Goal: Task Accomplishment & Management: Manage account settings

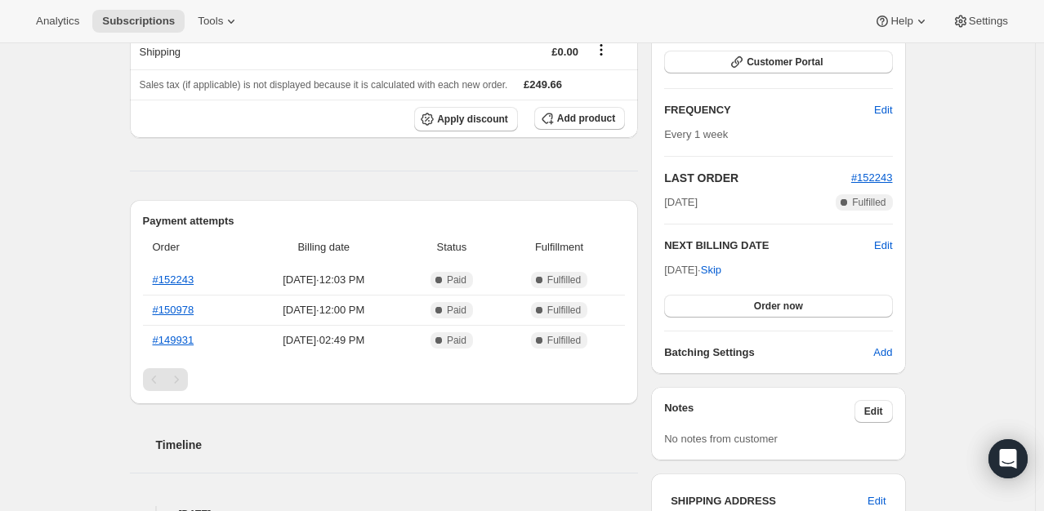
scroll to position [245, 0]
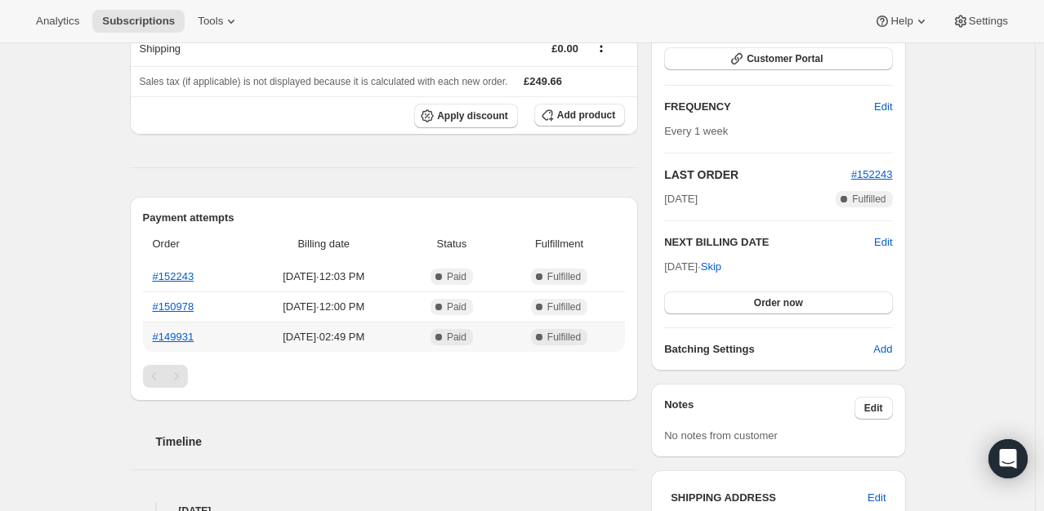
click at [300, 340] on span "[DATE] · 02:49 PM" at bounding box center [324, 337] width 154 height 16
drag, startPoint x: 290, startPoint y: 338, endPoint x: 316, endPoint y: 345, distance: 27.1
click at [316, 345] on td "[DATE] · 02:49 PM" at bounding box center [324, 337] width 163 height 30
drag, startPoint x: 292, startPoint y: 305, endPoint x: 318, endPoint y: 310, distance: 26.7
click at [318, 310] on span "[DATE] · 12:00 PM" at bounding box center [324, 307] width 154 height 16
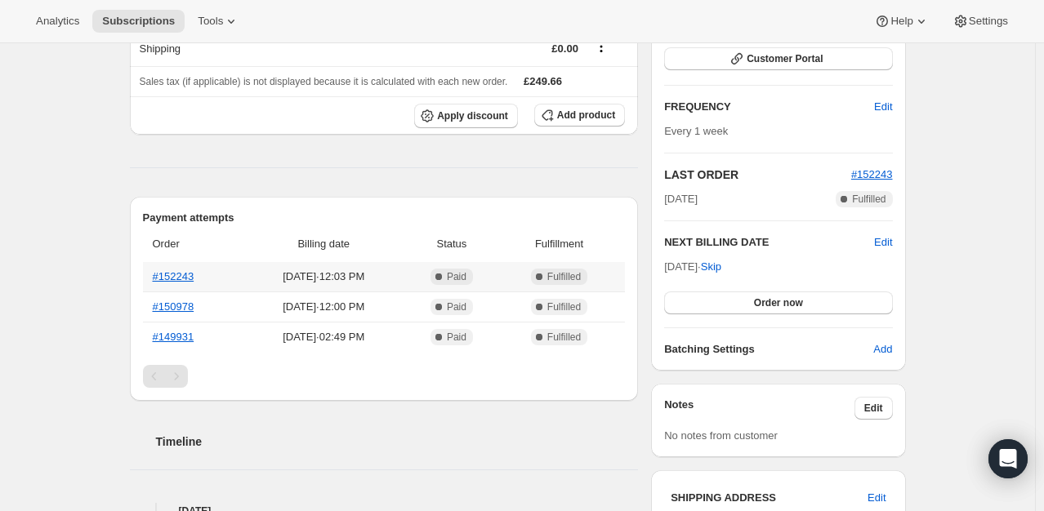
drag, startPoint x: 293, startPoint y: 274, endPoint x: 325, endPoint y: 278, distance: 32.1
click at [325, 278] on span "[DATE] · 12:03 PM" at bounding box center [324, 277] width 154 height 16
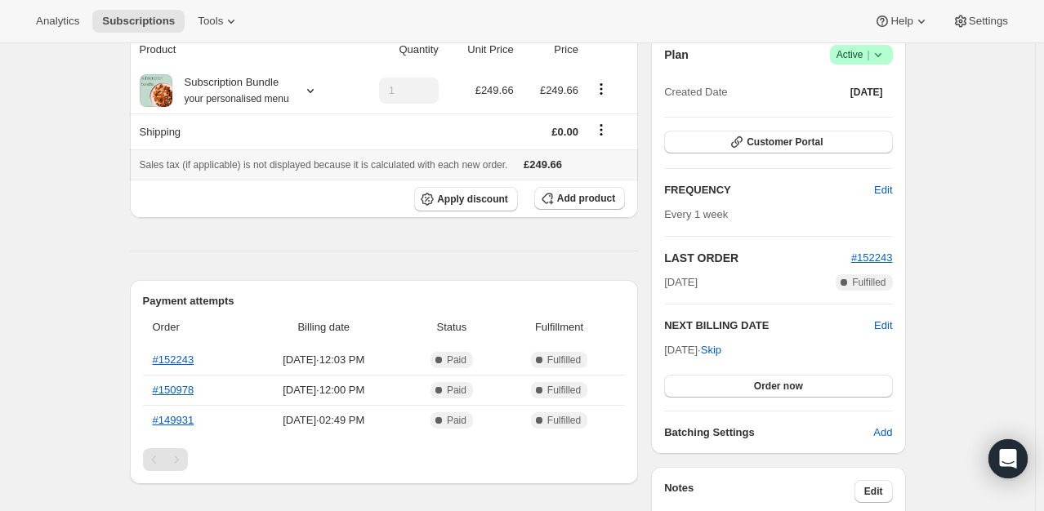
scroll to position [163, 0]
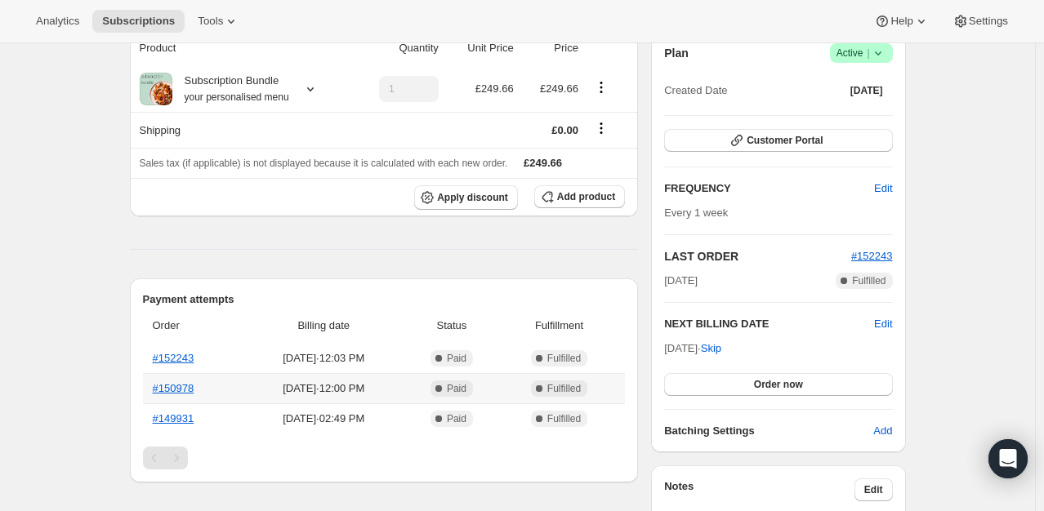
click at [346, 384] on span "[DATE] · 12:00 PM" at bounding box center [324, 389] width 154 height 16
drag, startPoint x: 309, startPoint y: 424, endPoint x: 300, endPoint y: 424, distance: 9.8
click at [300, 424] on span "[DATE] · 02:49 PM" at bounding box center [324, 419] width 154 height 16
drag, startPoint x: 310, startPoint y: 390, endPoint x: 299, endPoint y: 391, distance: 11.5
click at [299, 391] on span "[DATE] · 12:00 PM" at bounding box center [324, 389] width 154 height 16
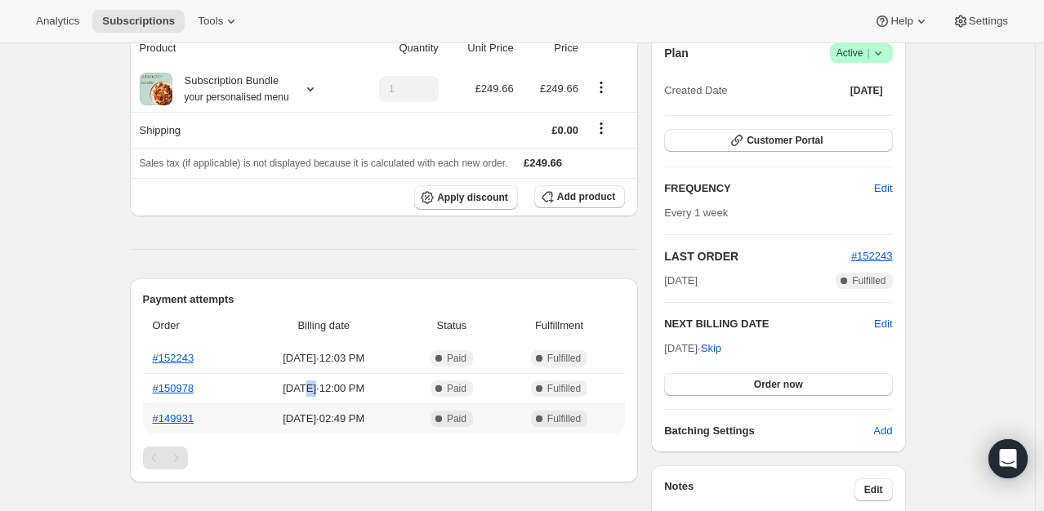
drag, startPoint x: 314, startPoint y: 417, endPoint x: 300, endPoint y: 416, distance: 13.9
click at [300, 416] on span "[DATE] · 02:49 PM" at bounding box center [324, 419] width 154 height 16
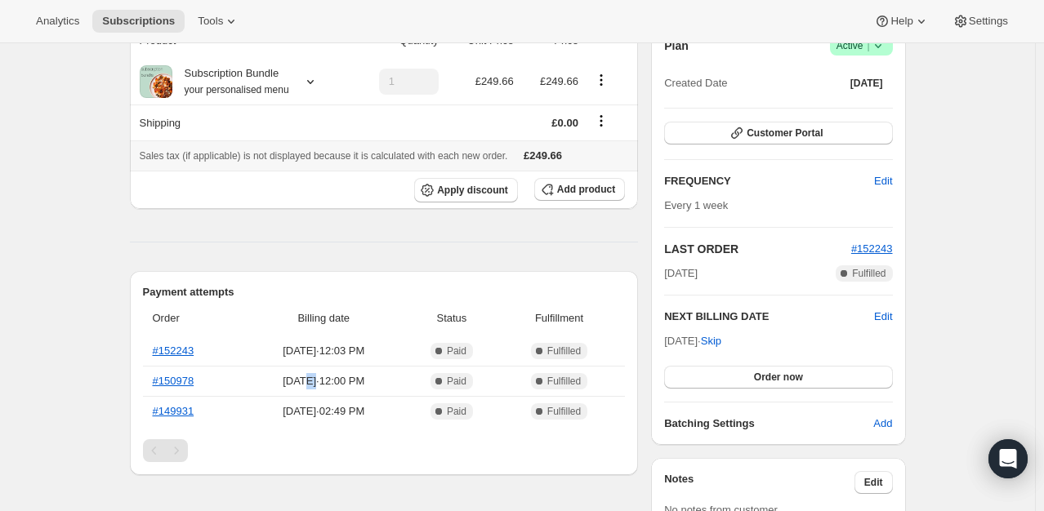
scroll to position [327, 0]
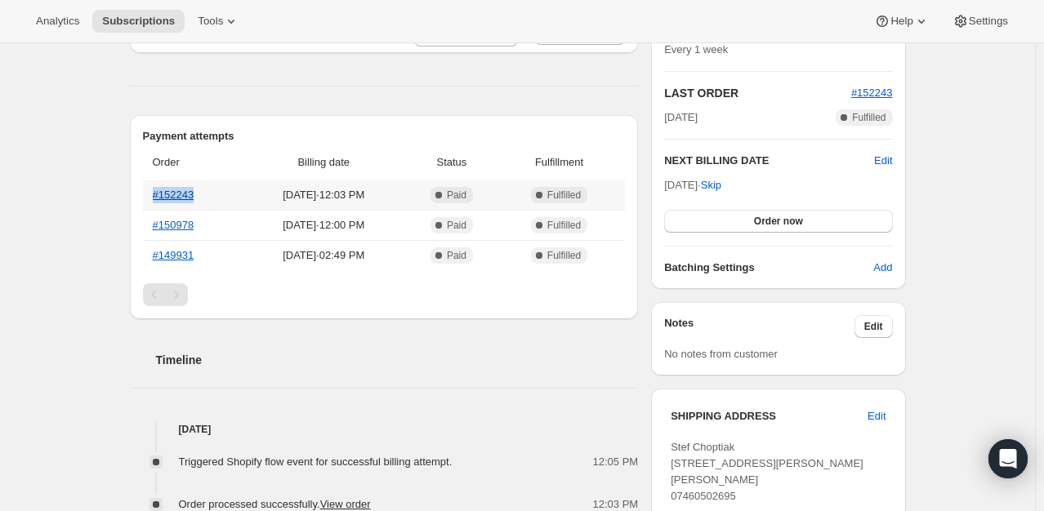
drag, startPoint x: 206, startPoint y: 196, endPoint x: 157, endPoint y: 195, distance: 49.0
click at [157, 195] on th "#152243" at bounding box center [193, 194] width 100 height 29
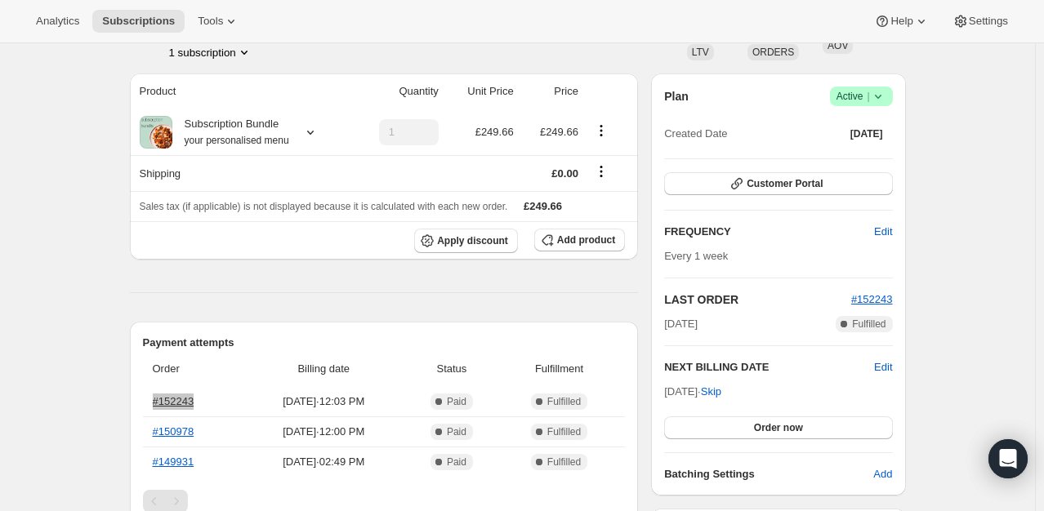
scroll to position [82, 0]
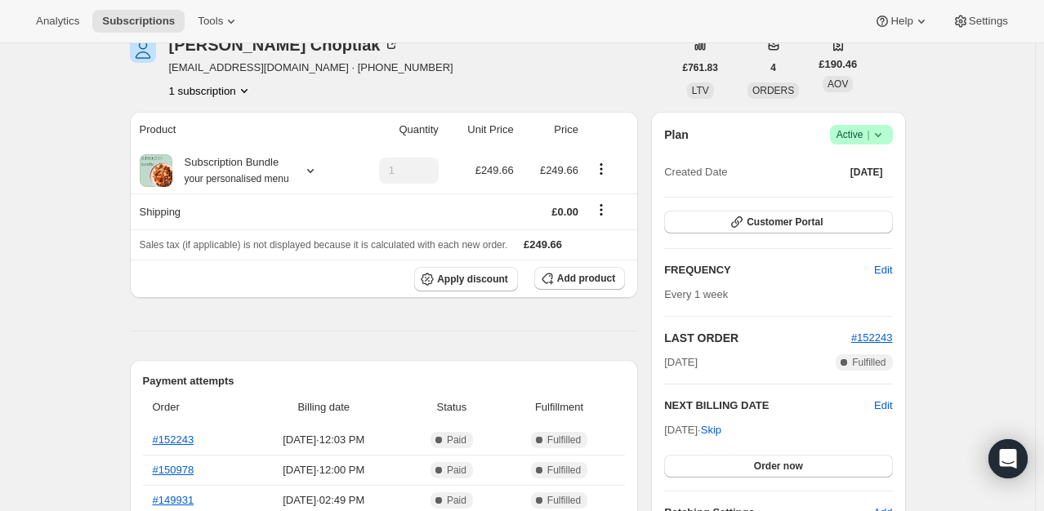
click at [880, 136] on icon at bounding box center [877, 135] width 7 height 4
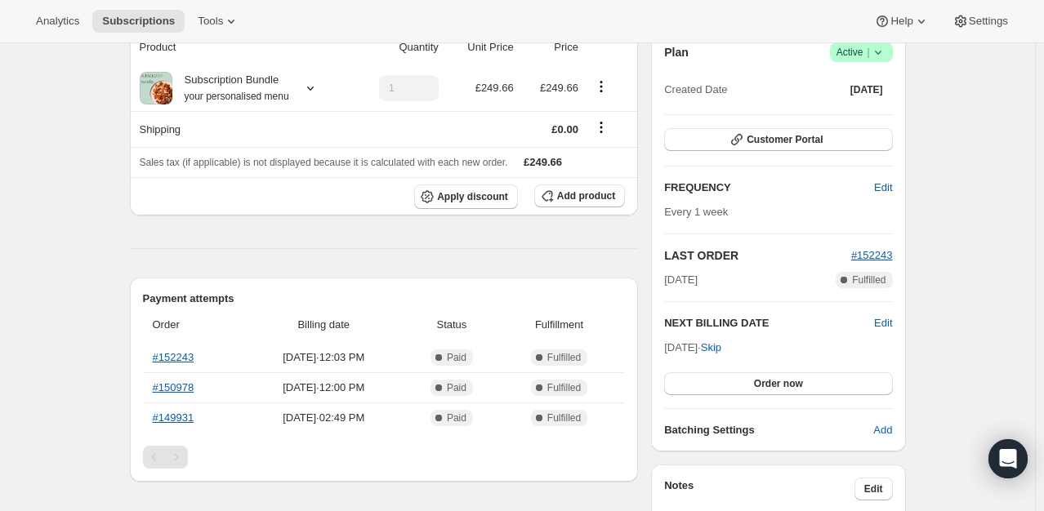
scroll to position [163, 0]
click at [892, 187] on span "Edit" at bounding box center [883, 188] width 18 height 16
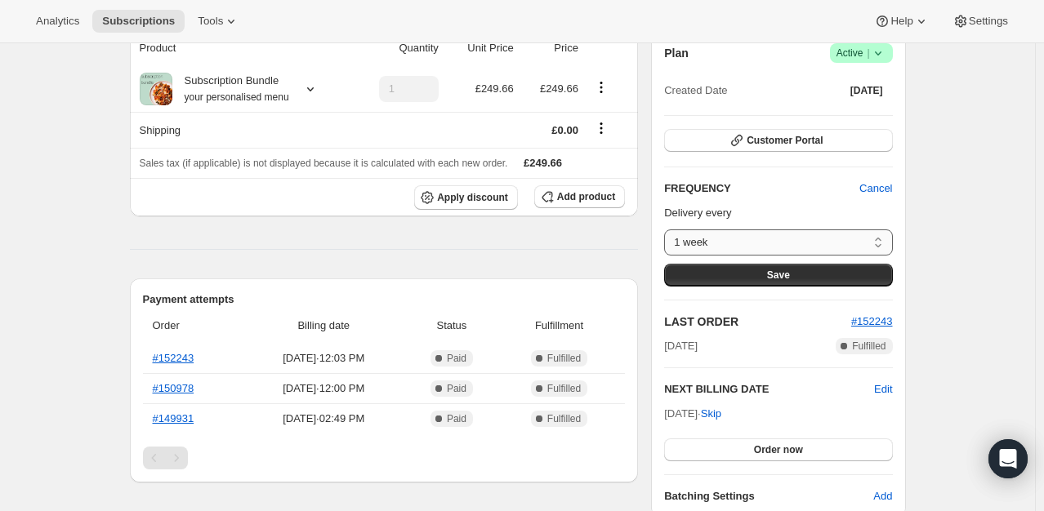
click at [808, 241] on select "1 week 2 weeks 3 weeks 4 weeks 5 weeks 6 weeks 7 weeks 8 weeks Custom..." at bounding box center [778, 242] width 228 height 26
click at [830, 211] on p "Delivery every" at bounding box center [778, 213] width 228 height 16
click at [884, 186] on span "Cancel" at bounding box center [875, 188] width 33 height 16
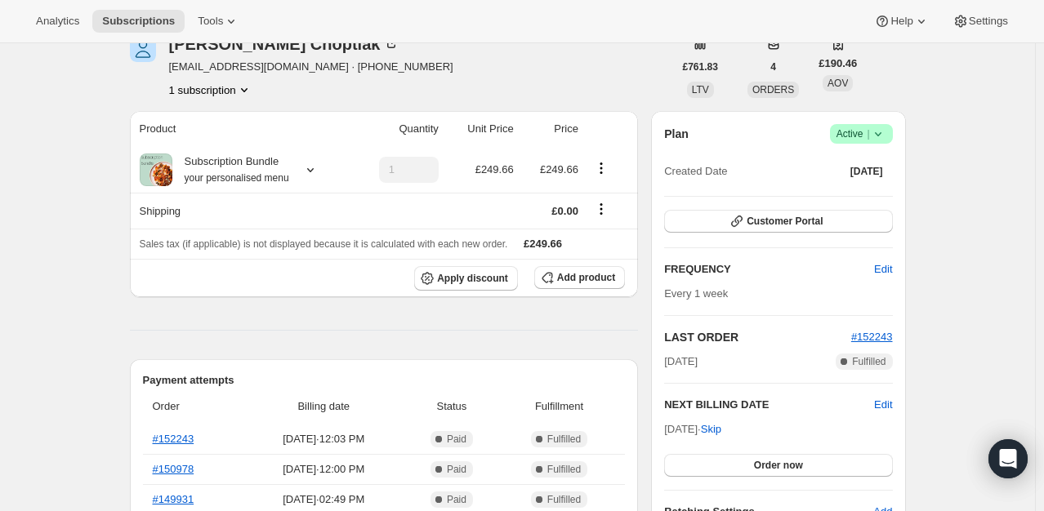
scroll to position [82, 0]
click at [885, 132] on icon at bounding box center [878, 135] width 16 height 16
click at [862, 194] on span "Cancel subscription" at bounding box center [866, 194] width 92 height 12
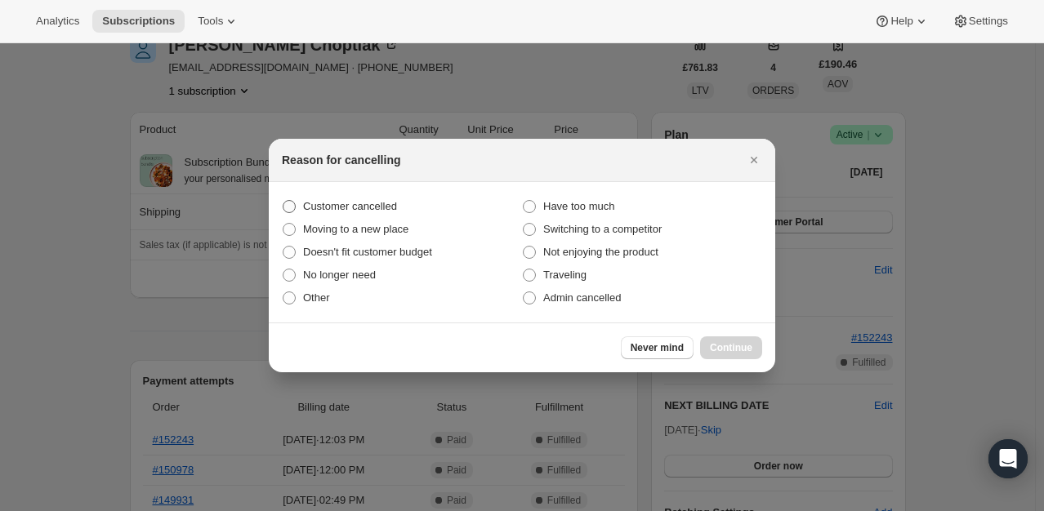
click at [324, 207] on span "Customer cancelled" at bounding box center [350, 206] width 94 height 12
click at [283, 201] on input "Customer cancelled" at bounding box center [283, 200] width 1 height 1
radio input "true"
click at [721, 349] on span "Continue" at bounding box center [731, 347] width 42 height 13
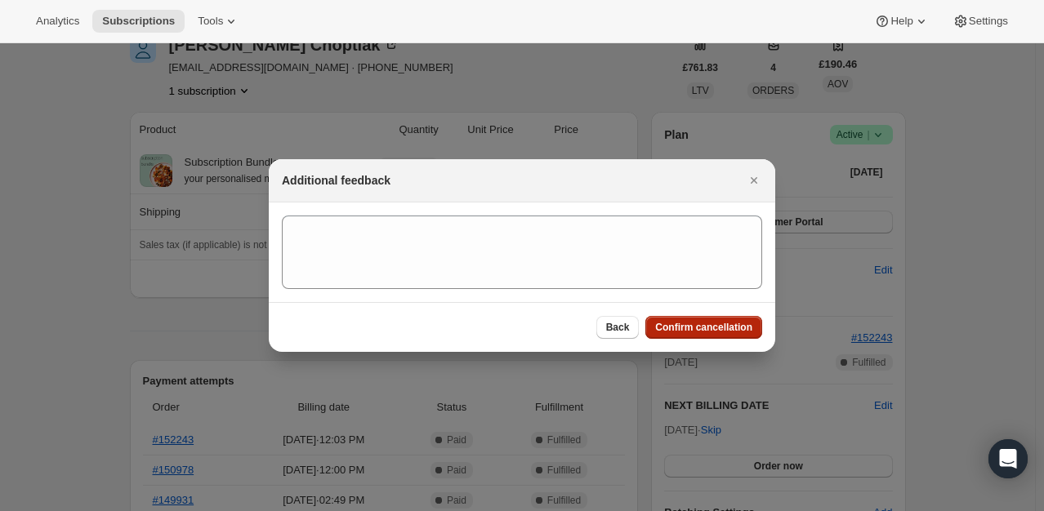
click at [708, 328] on span "Confirm cancellation" at bounding box center [703, 327] width 97 height 13
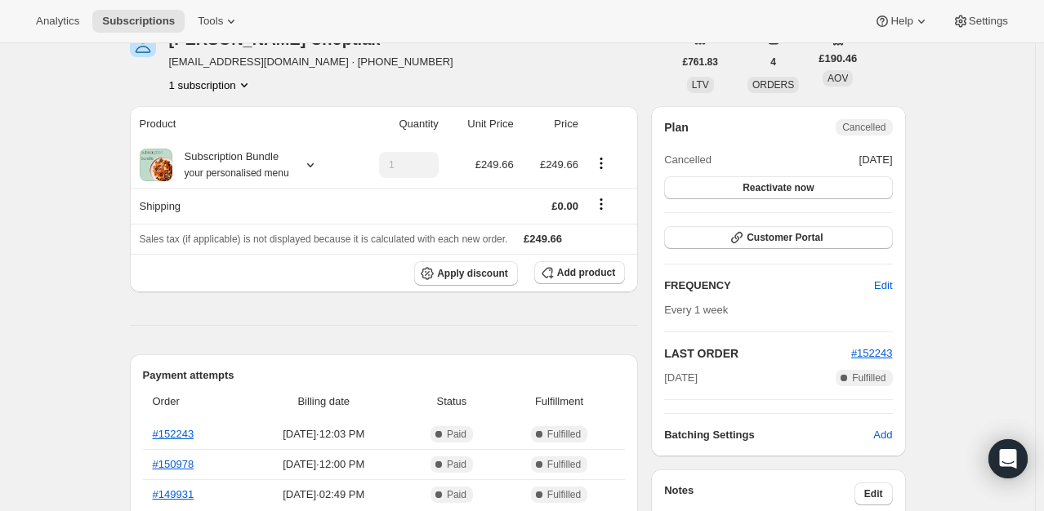
scroll to position [163, 0]
click at [172, 432] on link "#152243" at bounding box center [174, 433] width 42 height 12
